Goal: Task Accomplishment & Management: Use online tool/utility

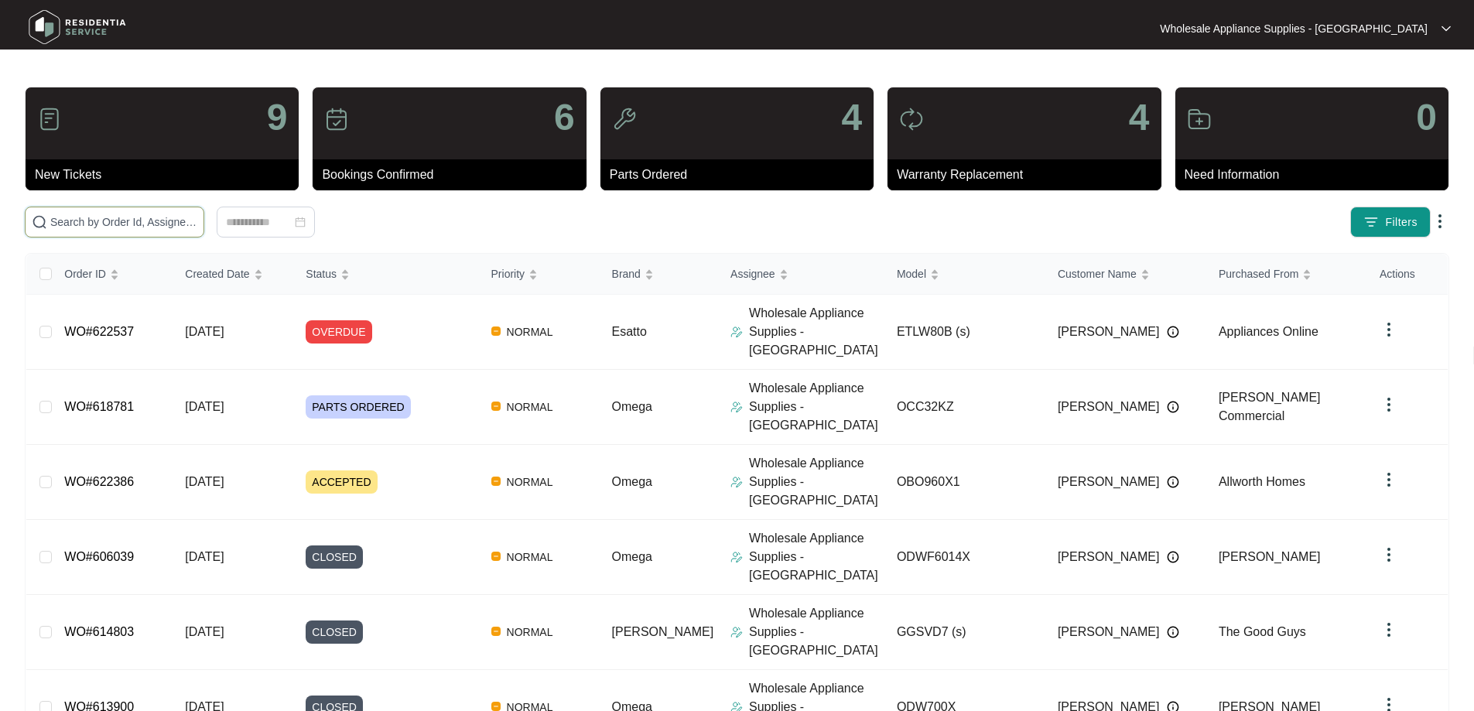
click at [197, 226] on input "text" at bounding box center [123, 222] width 147 height 17
paste input "622537"
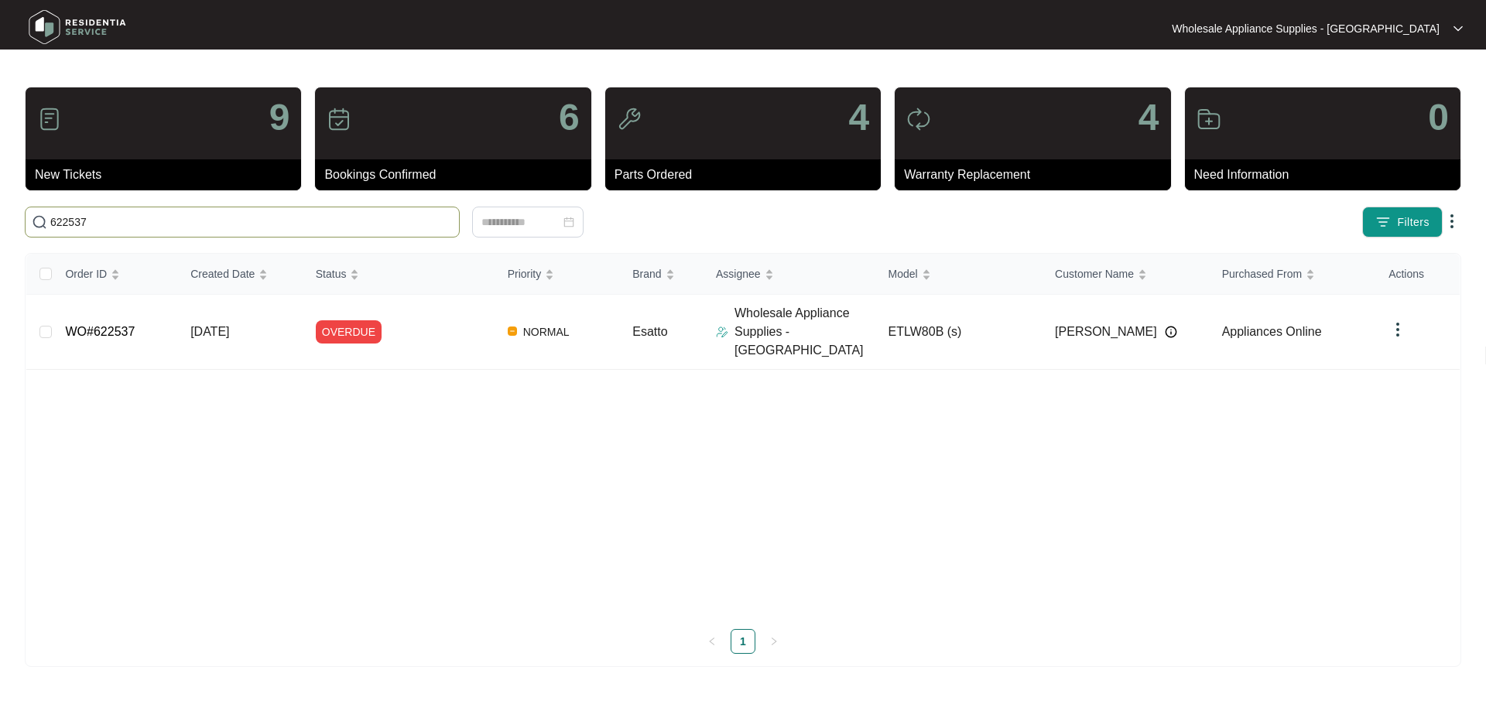
type input "622537"
click at [229, 325] on span "[DATE]" at bounding box center [209, 331] width 39 height 13
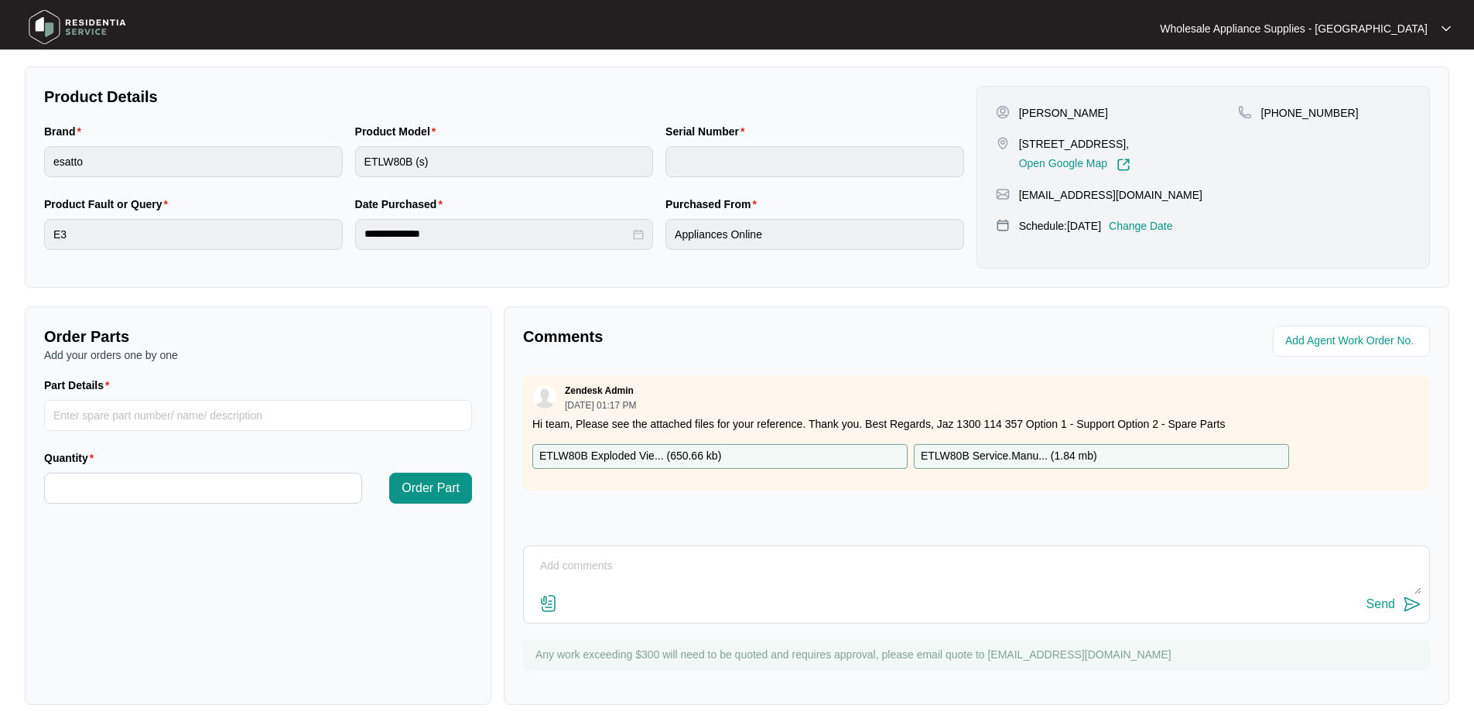
scroll to position [316, 0]
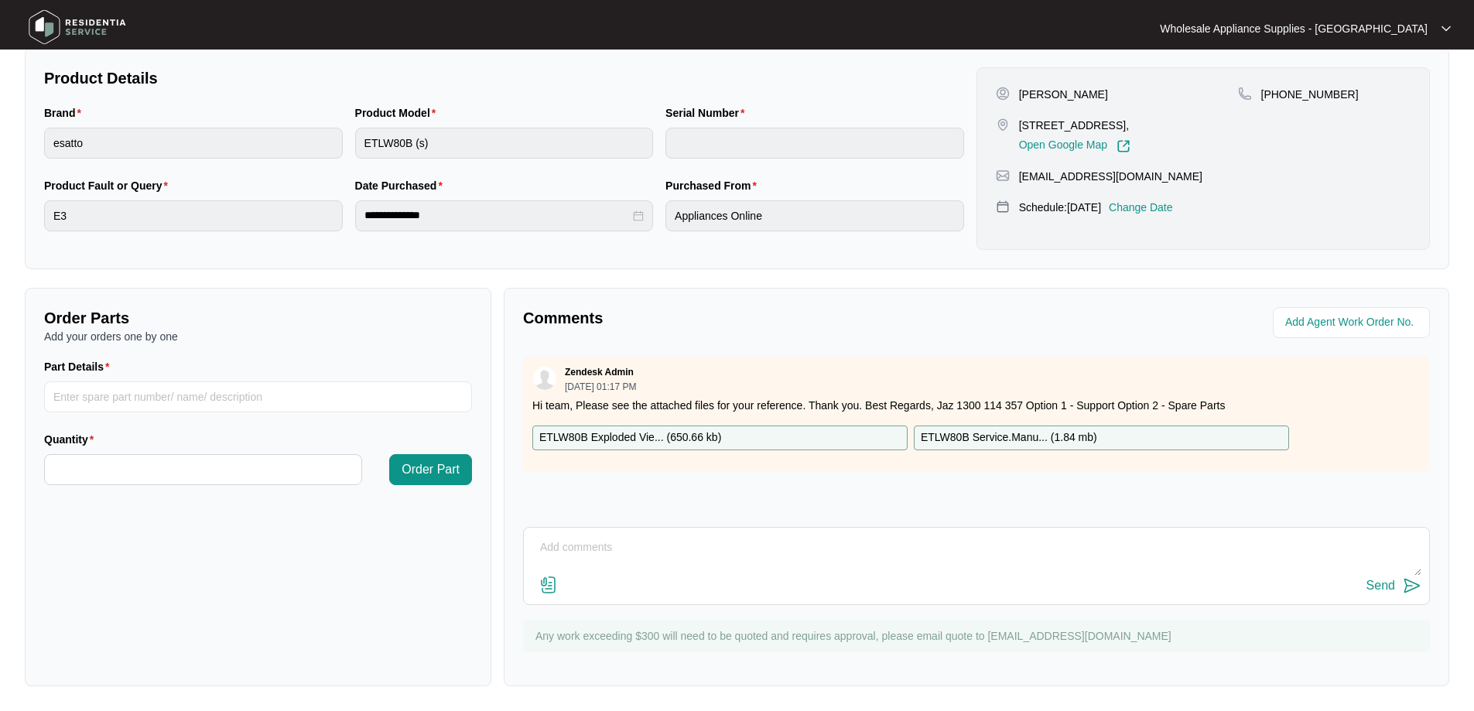
drag, startPoint x: 719, startPoint y: 563, endPoint x: 712, endPoint y: 559, distance: 8.0
click at [717, 562] on textarea at bounding box center [977, 555] width 890 height 40
paste textarea "Hi Team, Can I have the following sent to [STREET_ADDRESS][PERSON_NAME][PERSON_…"
click at [968, 561] on textarea "Hi Team, Can I have the following sent to [STREET_ADDRESS][PERSON_NAME][PERSON_…" at bounding box center [977, 555] width 890 height 40
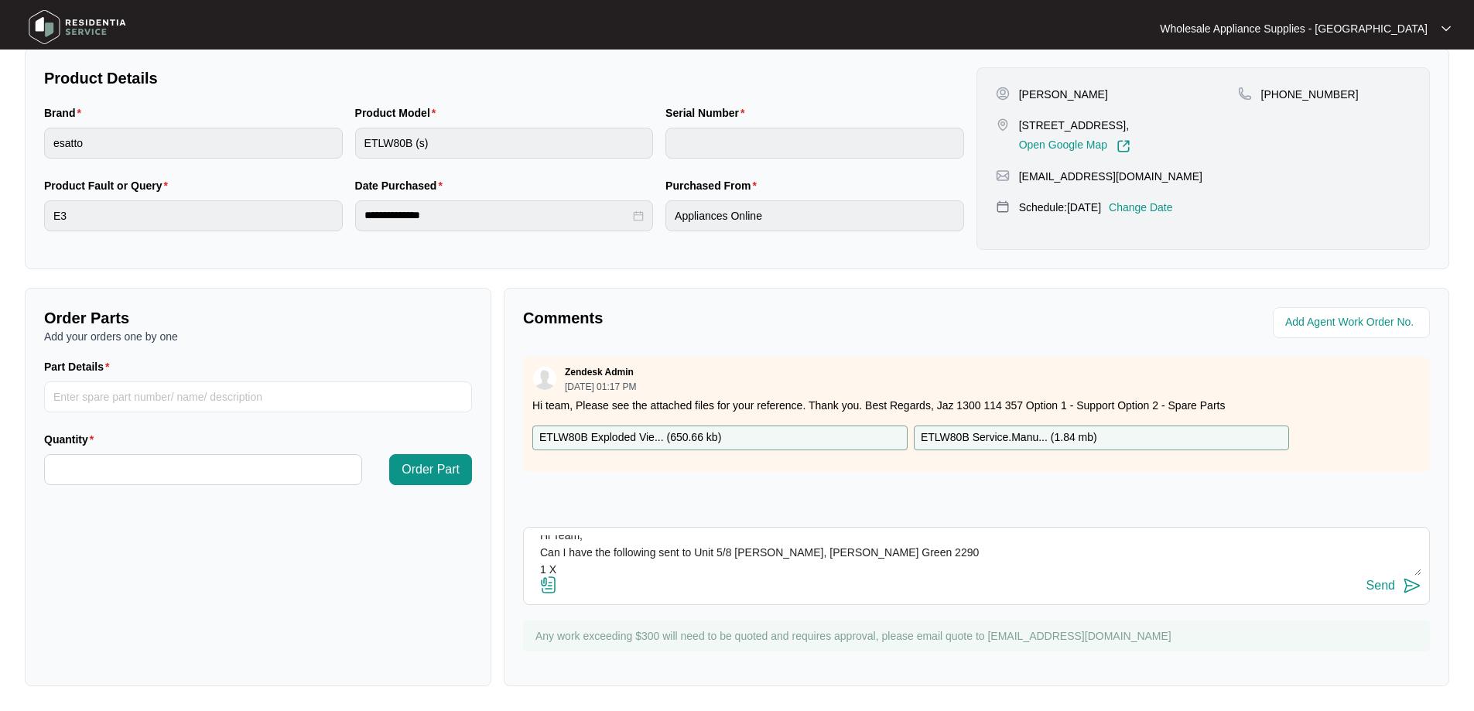
paste textarea "MAIN PCB SP13091"
type textarea "Hi Team, Can I have the following sent to Unit 5/8 [PERSON_NAME], [PERSON_NAME]…"
click at [1390, 582] on div "Send" at bounding box center [1380, 586] width 29 height 14
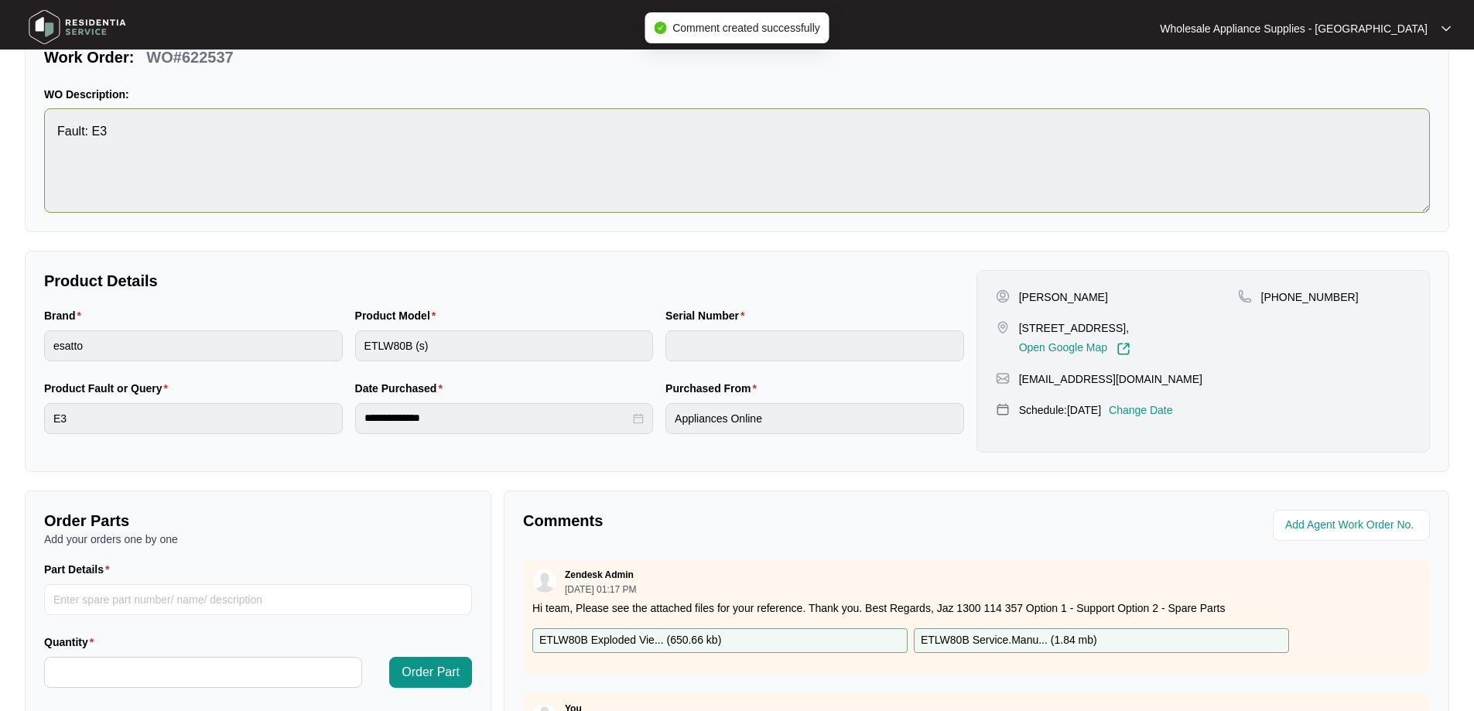
scroll to position [0, 0]
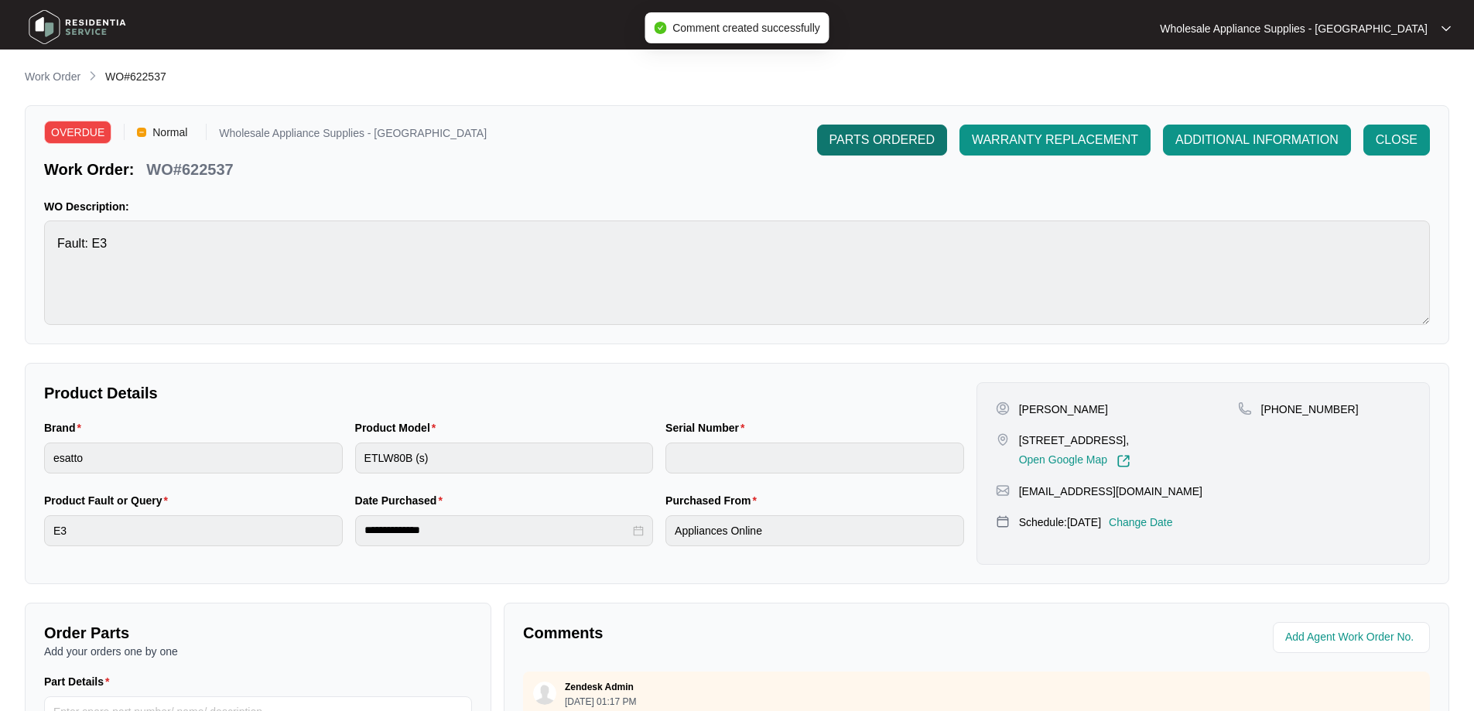
click at [852, 147] on span "PARTS ORDERED" at bounding box center [881, 140] width 105 height 19
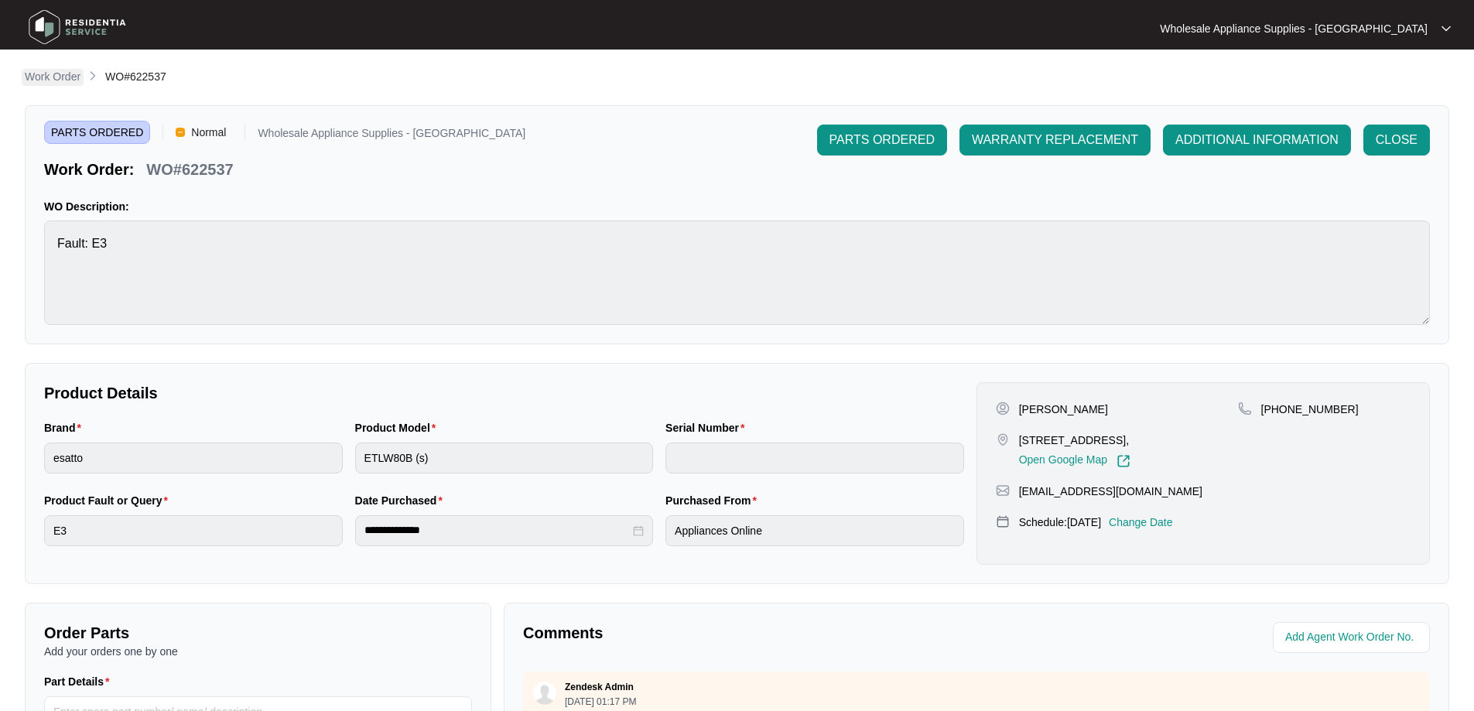
click at [41, 77] on p "Work Order" at bounding box center [53, 76] width 56 height 15
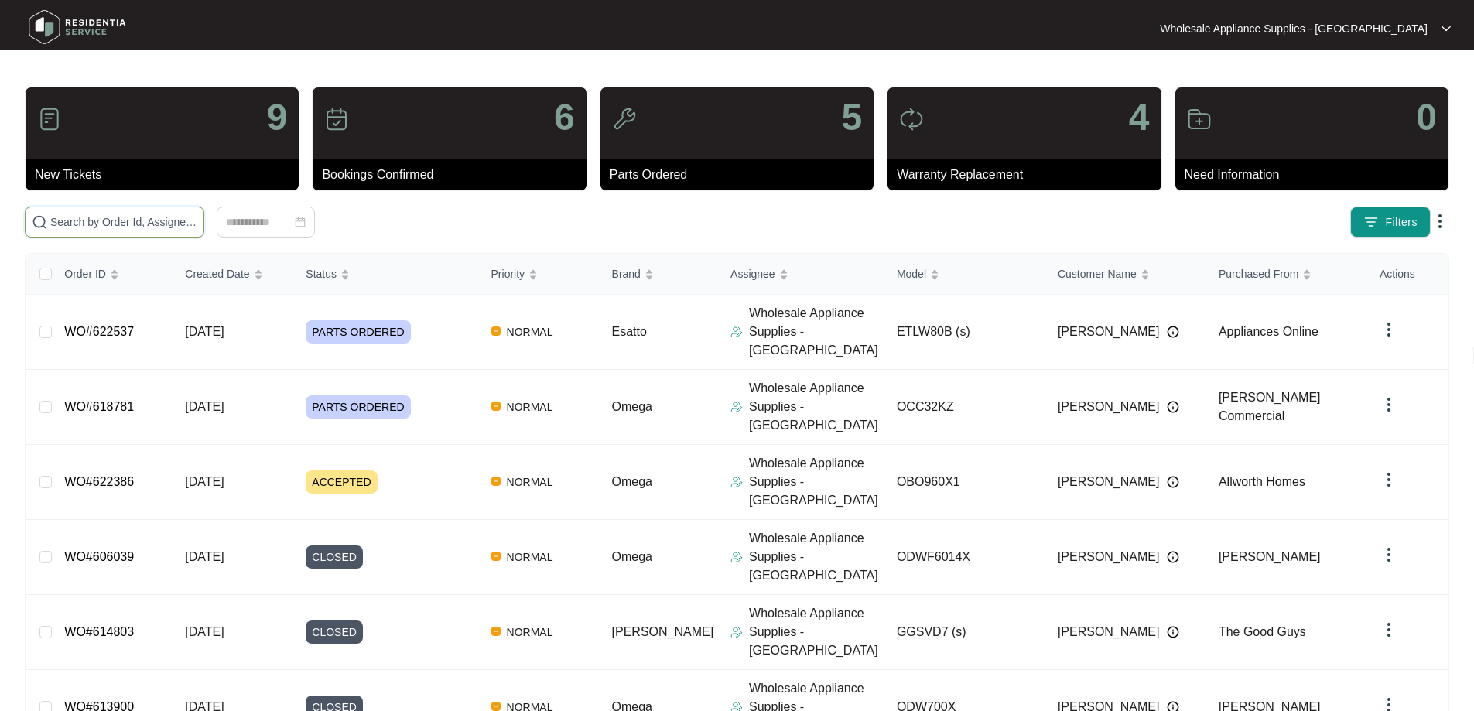
click at [109, 221] on input "text" at bounding box center [123, 222] width 147 height 17
paste input "HBRBC93B2"
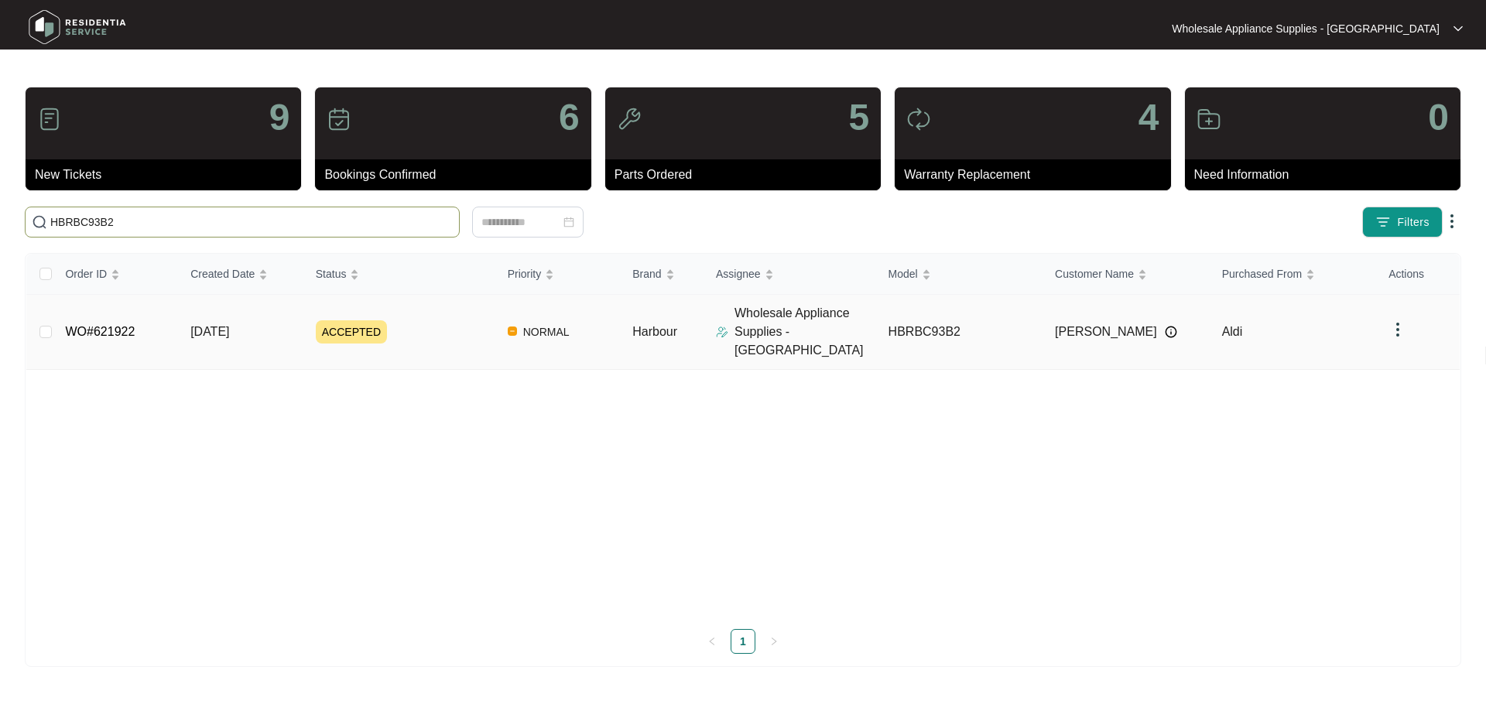
type input "HBRBC93B2"
click at [229, 325] on span "[DATE]" at bounding box center [209, 331] width 39 height 13
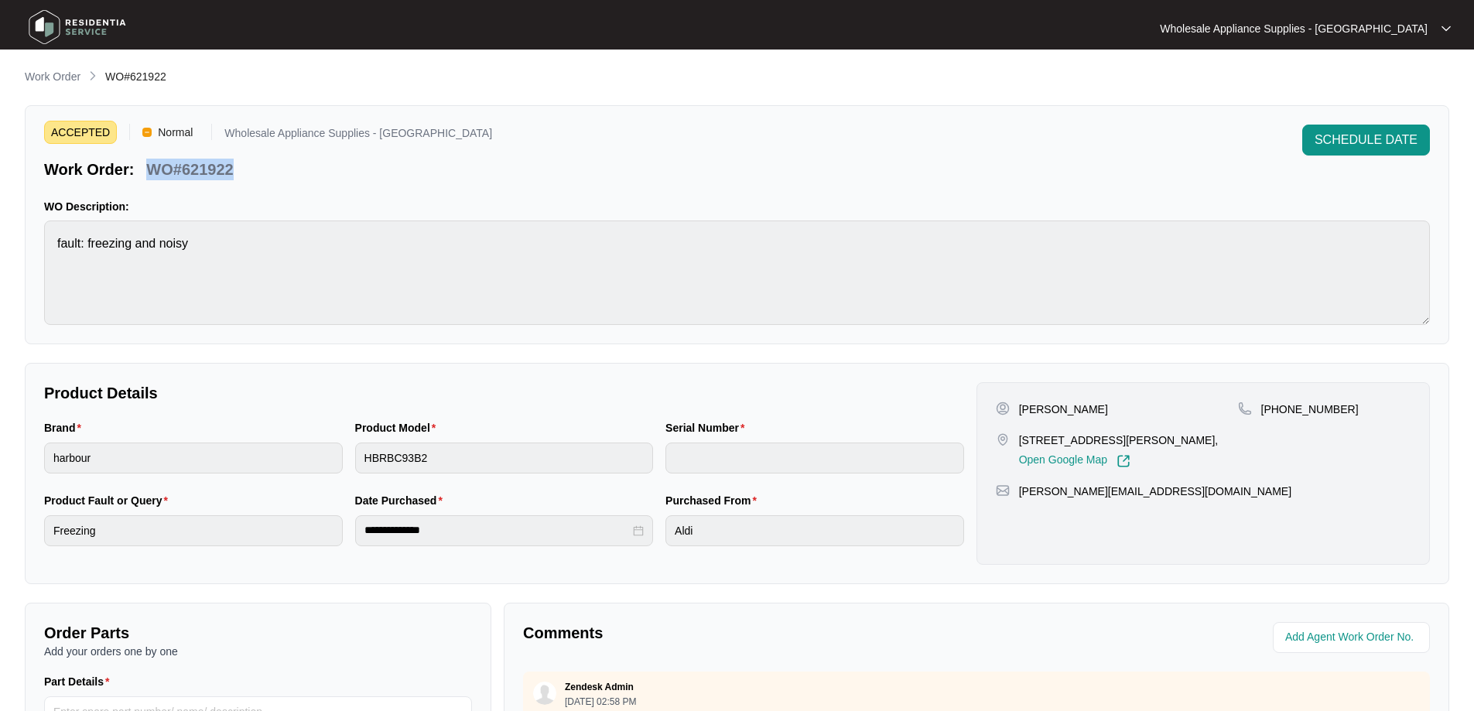
drag, startPoint x: 242, startPoint y: 167, endPoint x: 149, endPoint y: 169, distance: 92.9
click at [149, 169] on div "Work Order: WO#621922" at bounding box center [268, 166] width 448 height 27
copy p "WO#621922"
click at [304, 373] on div "**********" at bounding box center [737, 473] width 1424 height 221
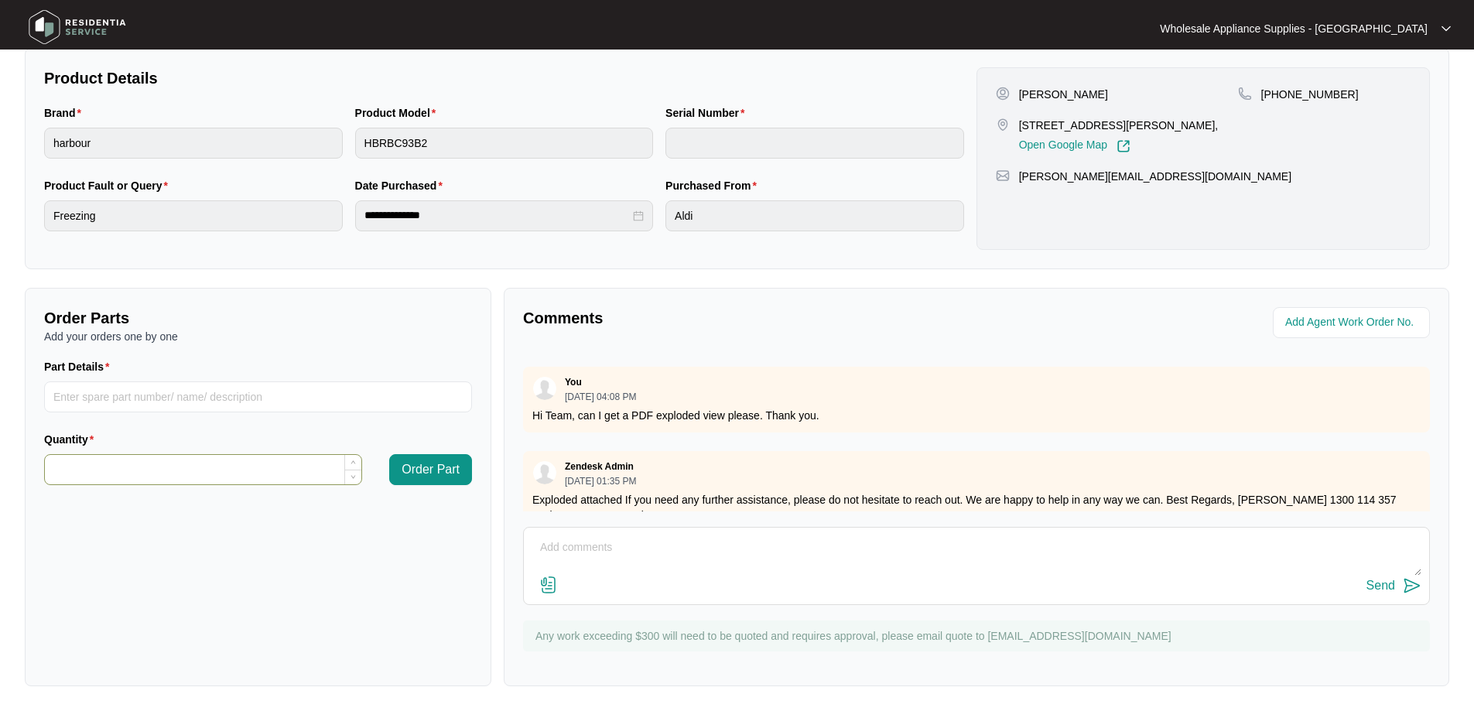
scroll to position [221, 0]
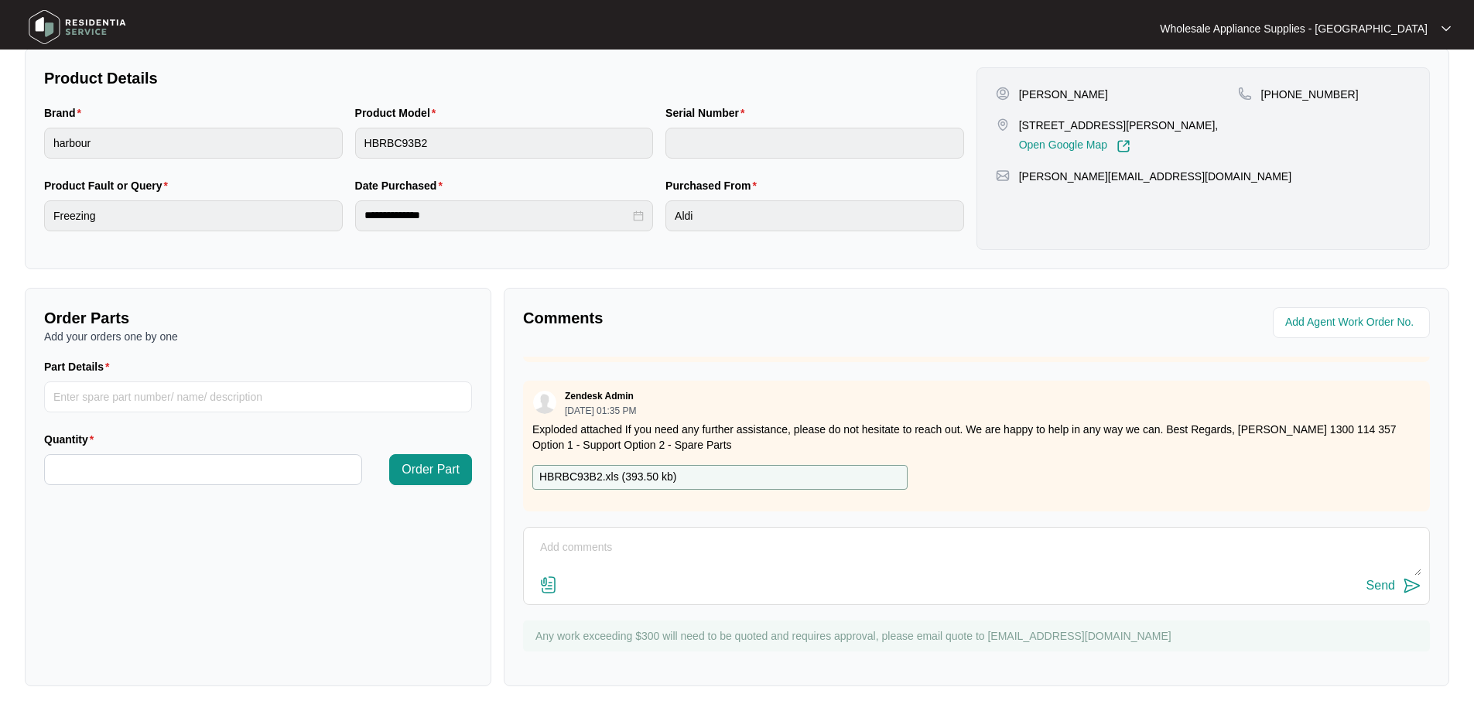
click at [744, 548] on textarea at bounding box center [977, 555] width 890 height 40
type textarea "h"
drag, startPoint x: 597, startPoint y: 545, endPoint x: 437, endPoint y: 545, distance: 160.2
click at [437, 545] on div "Order Parts Add your orders one by one Part Details Quantity Order Part Comment…" at bounding box center [737, 487] width 1437 height 398
paste textarea "Can I have the following sent to [STREET_ADDRESS]"
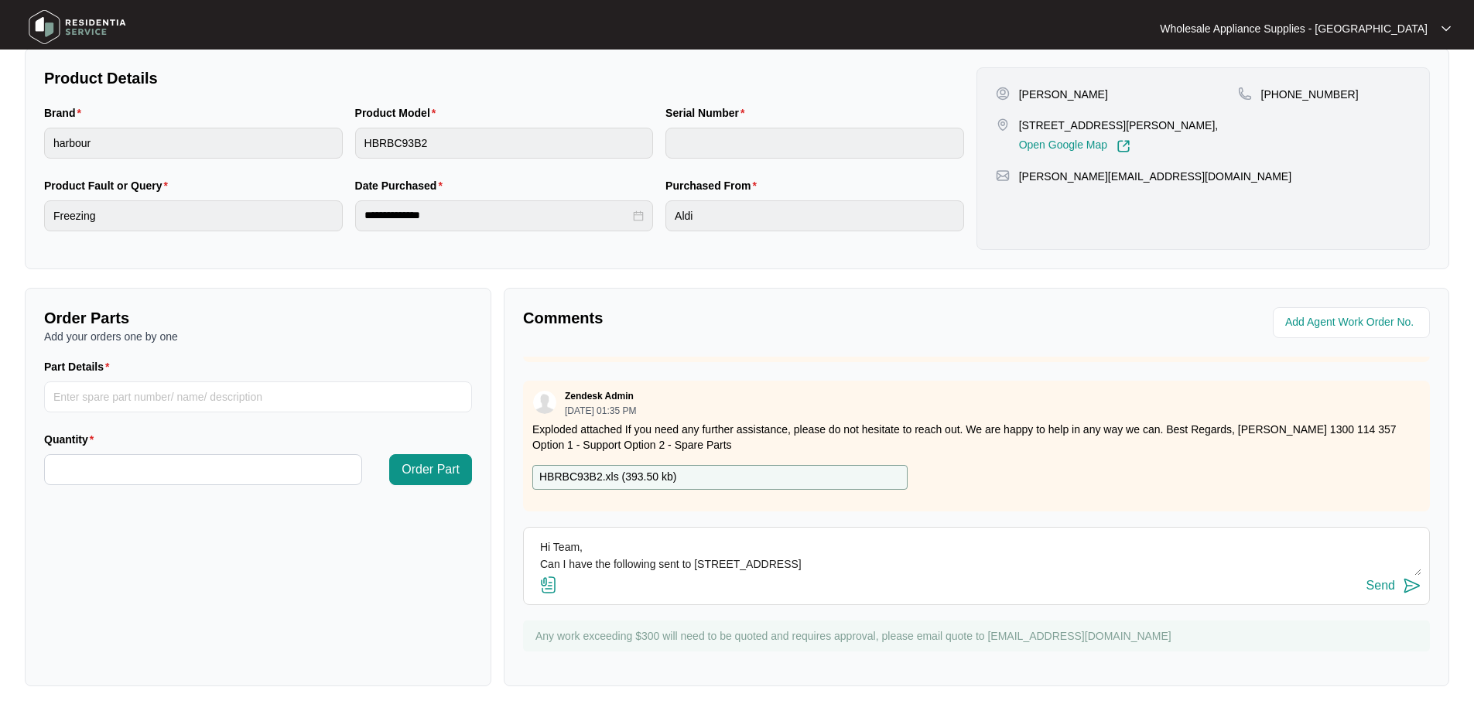
click at [886, 562] on textarea "Hi Team, Can I have the following sent to [STREET_ADDRESS]" at bounding box center [977, 555] width 890 height 40
paste textarea "17431000035787 THERMOSTAT"
click at [777, 569] on textarea "Hi Team, Can I have the following sent to [STREET_ADDRESS] 2250 1 x 17431000035…" at bounding box center [977, 555] width 890 height 40
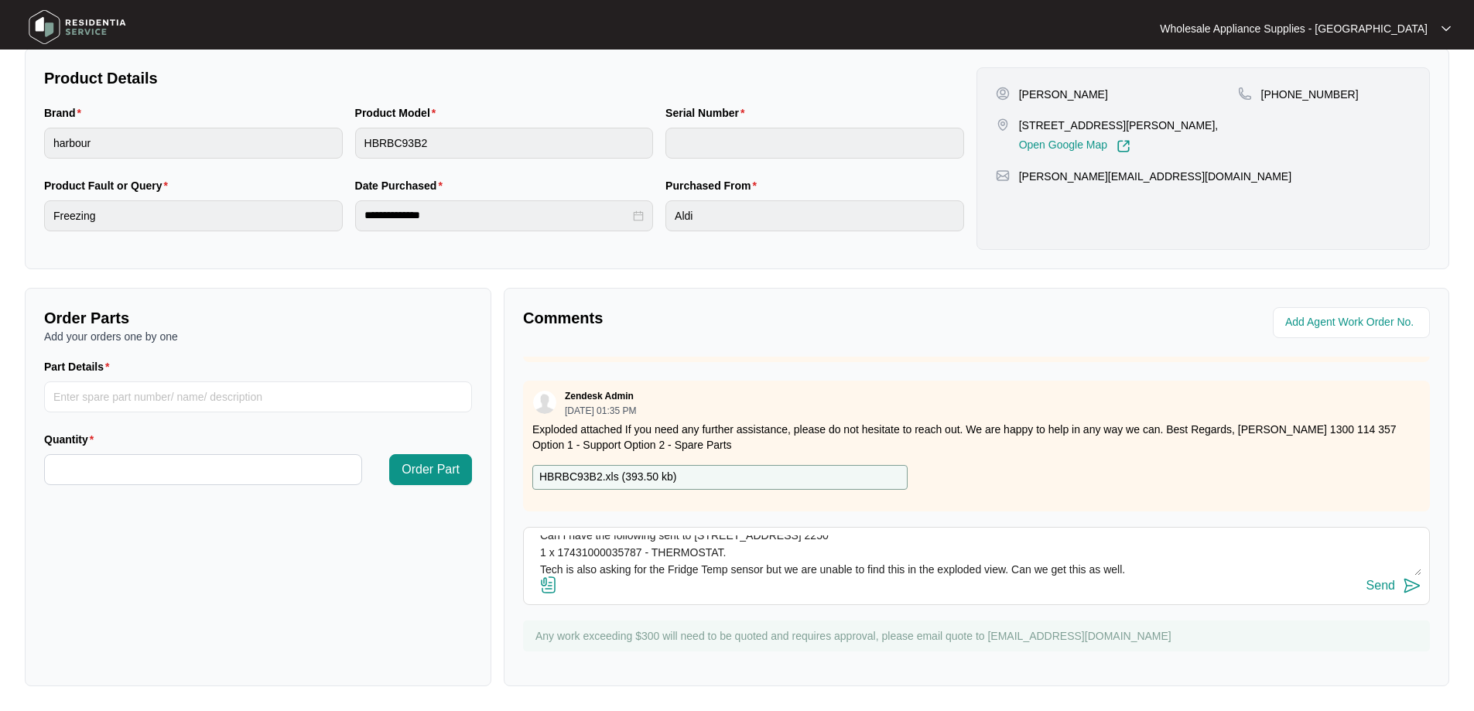
scroll to position [46, 0]
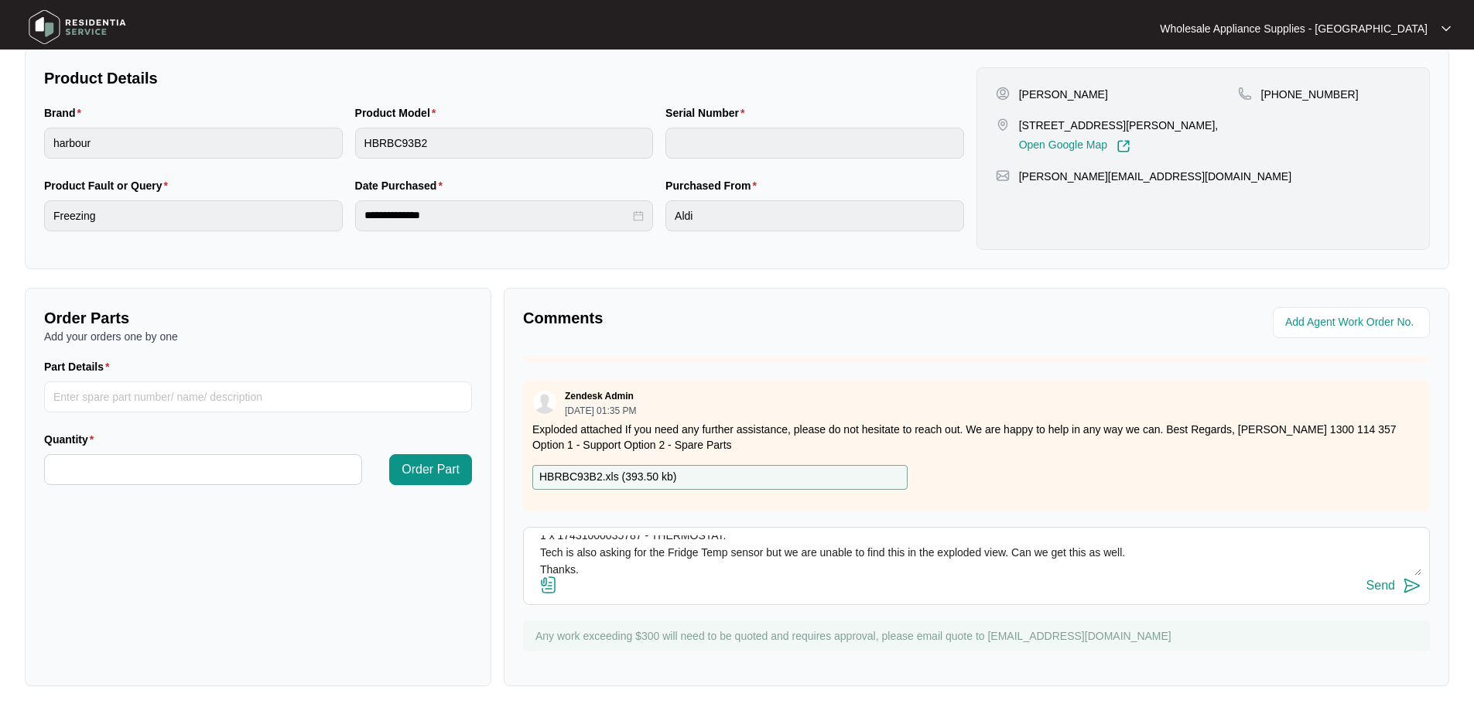
type textarea "Hi Team, Can I have the following sent to [STREET_ADDRESS] 2250 1 x 17431000035…"
click at [1395, 587] on button "Send" at bounding box center [1393, 586] width 55 height 21
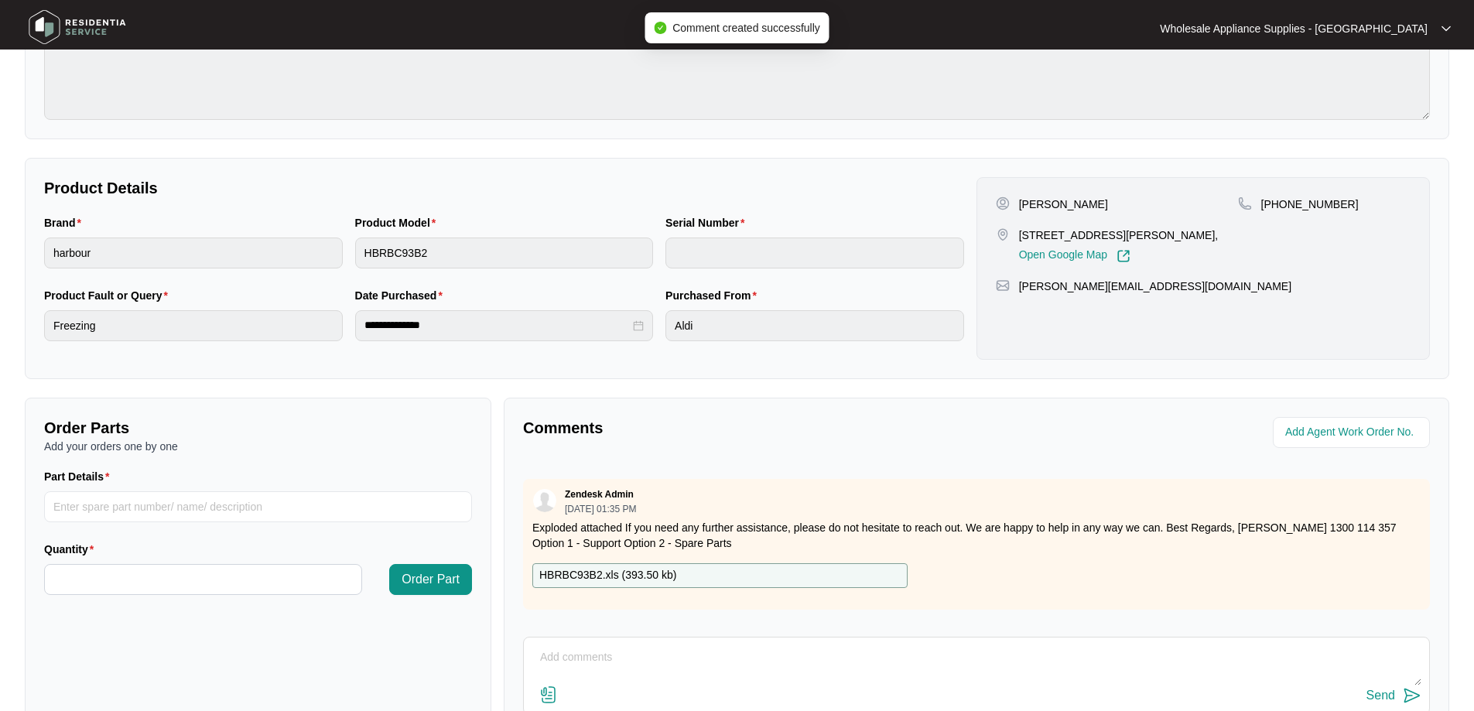
scroll to position [0, 0]
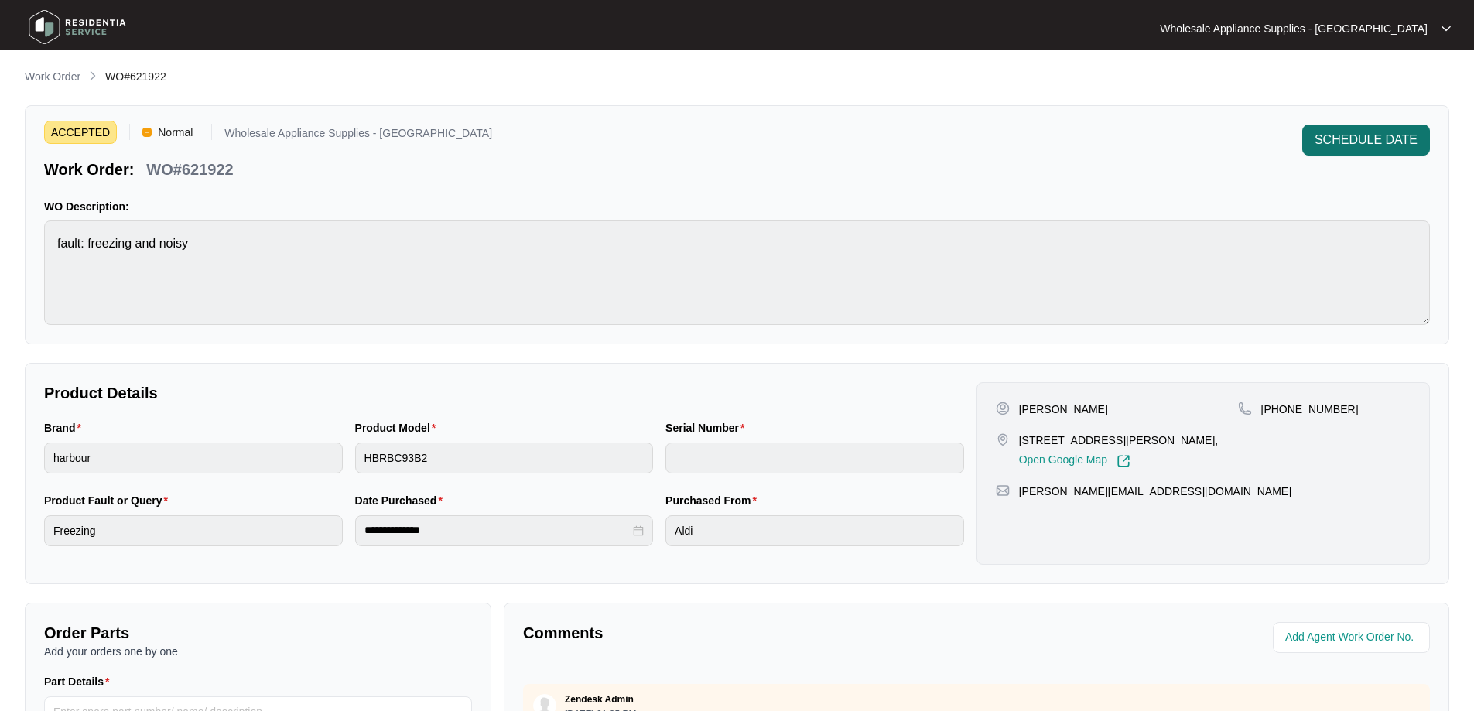
click at [1367, 145] on span "SCHEDULE DATE" at bounding box center [1366, 140] width 103 height 19
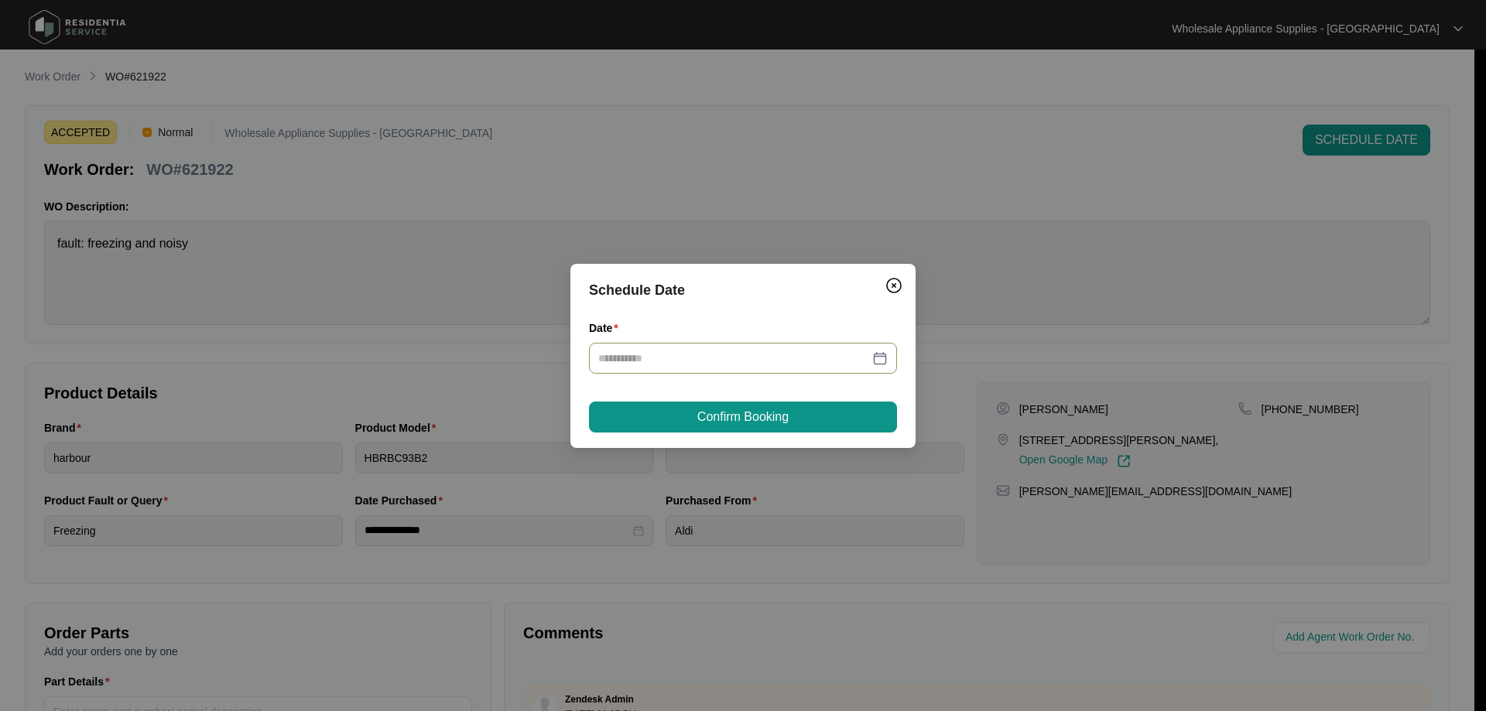
click at [809, 361] on input "Date" at bounding box center [733, 358] width 271 height 17
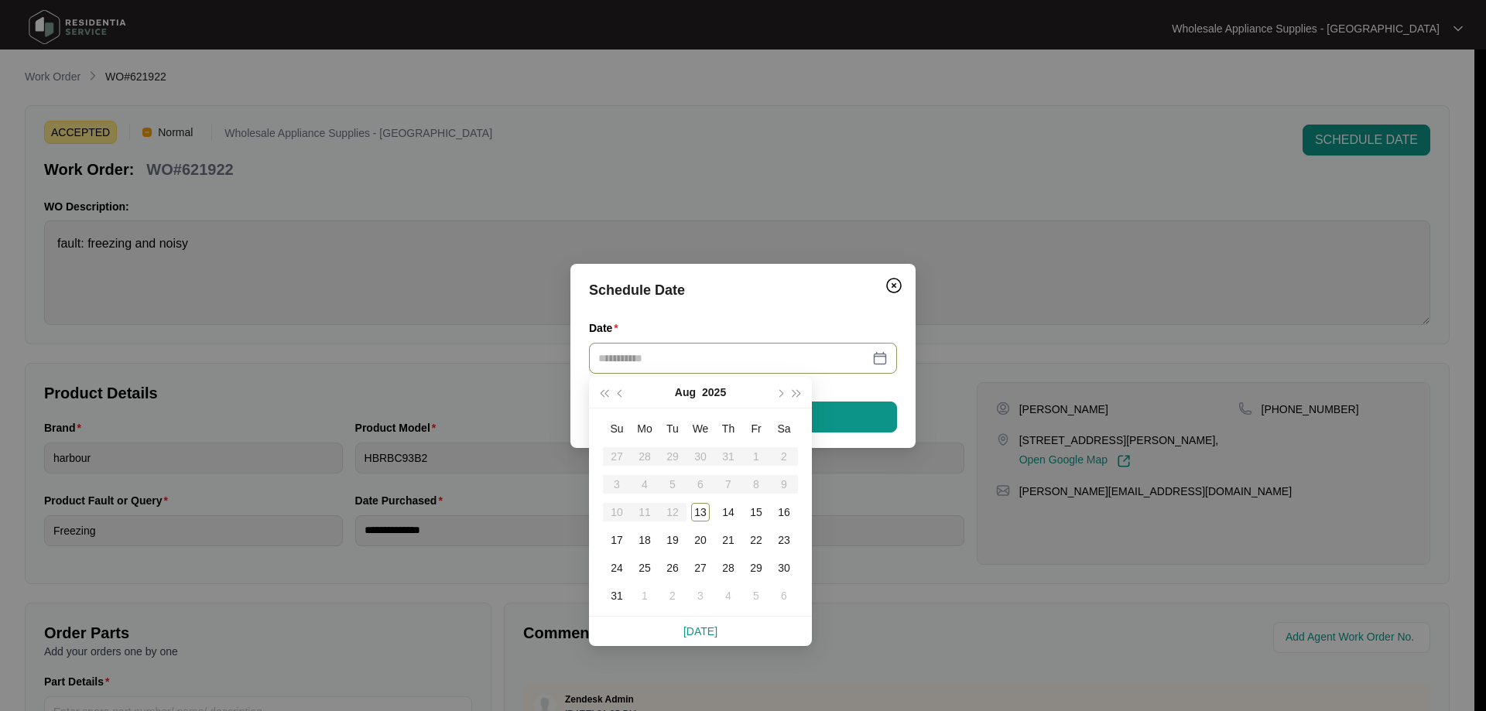
click at [641, 508] on table "Su Mo Tu We Th Fr Sa 27 28 29 30 31 1 2 3 4 5 6 7 8 9 10 11 12 13 14 15 16 17 1…" at bounding box center [700, 512] width 195 height 195
type input "**********"
click at [697, 510] on div "13" at bounding box center [700, 512] width 19 height 19
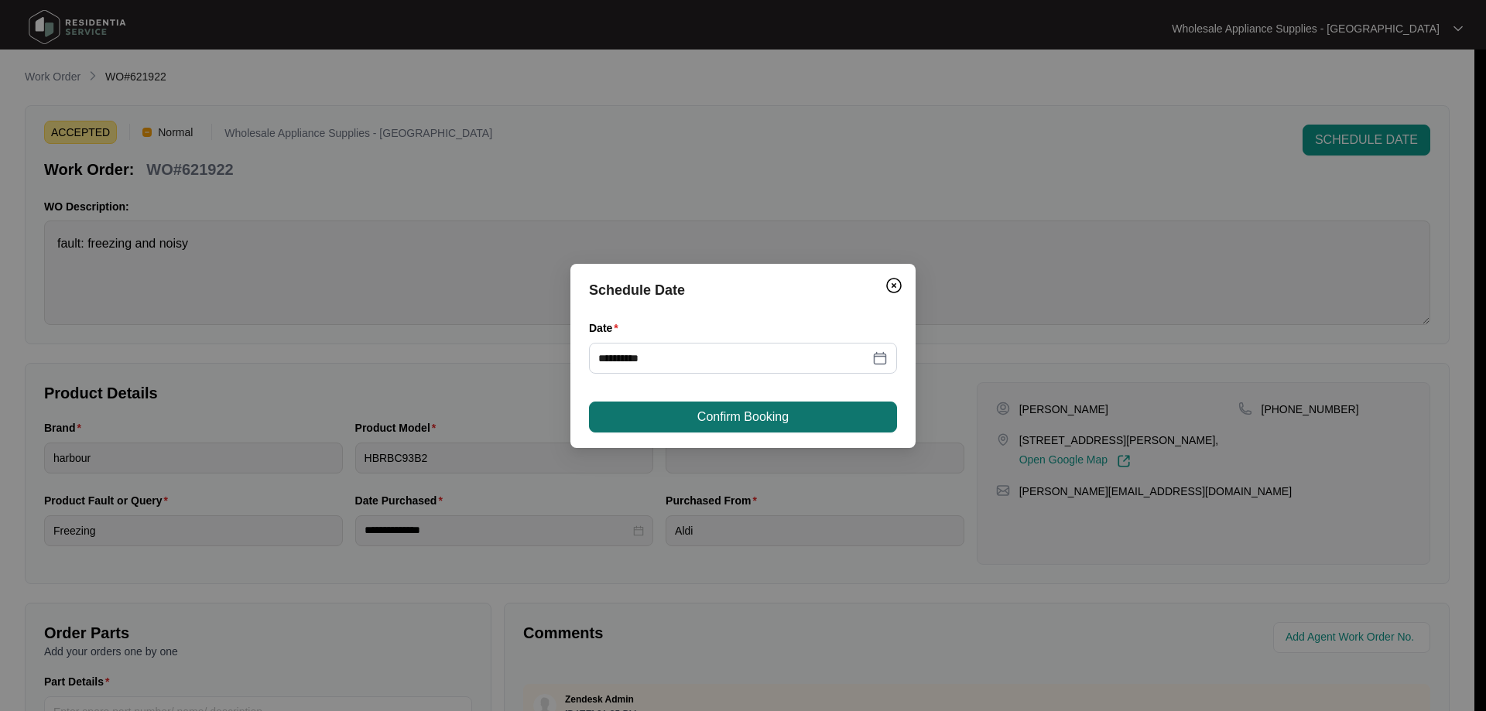
click at [734, 422] on span "Confirm Booking" at bounding box center [742, 417] width 91 height 19
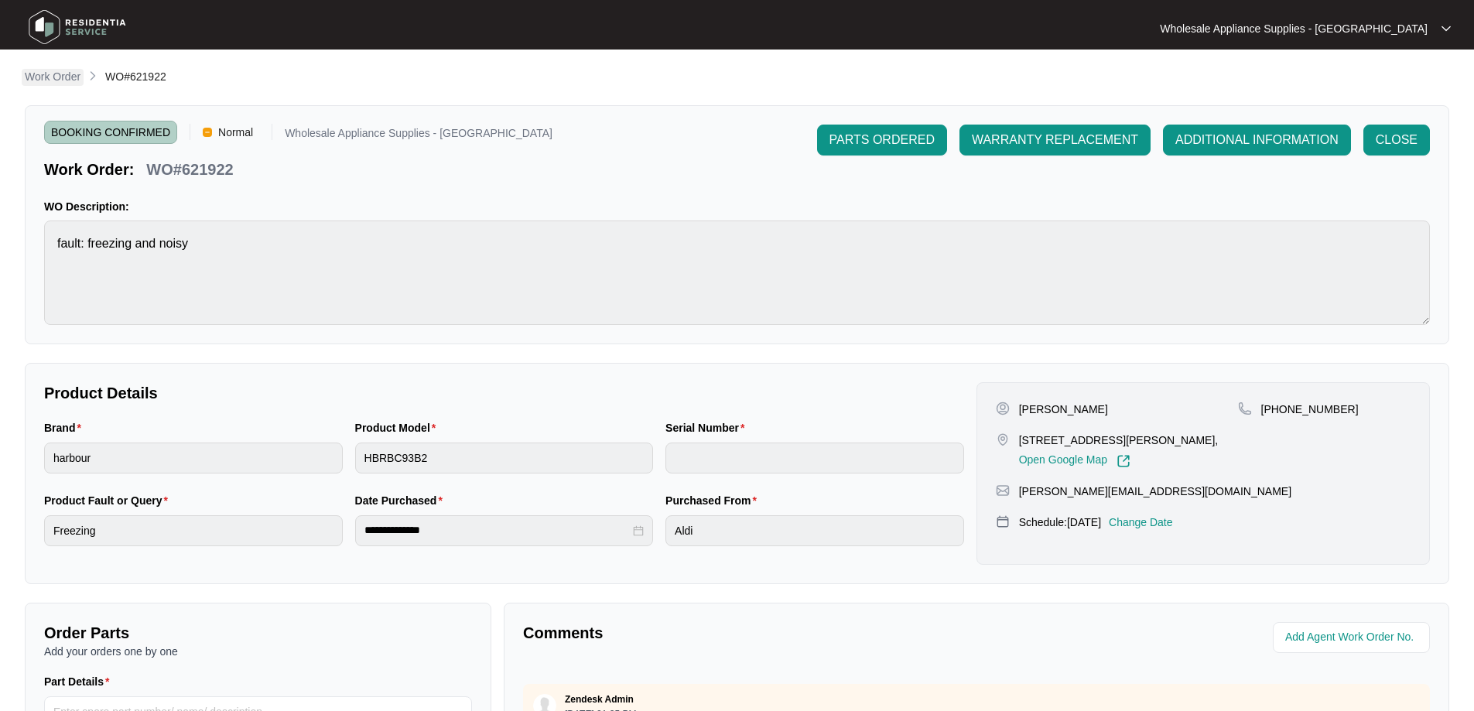
click at [31, 81] on p "Work Order" at bounding box center [53, 76] width 56 height 15
